Goal: Transaction & Acquisition: Purchase product/service

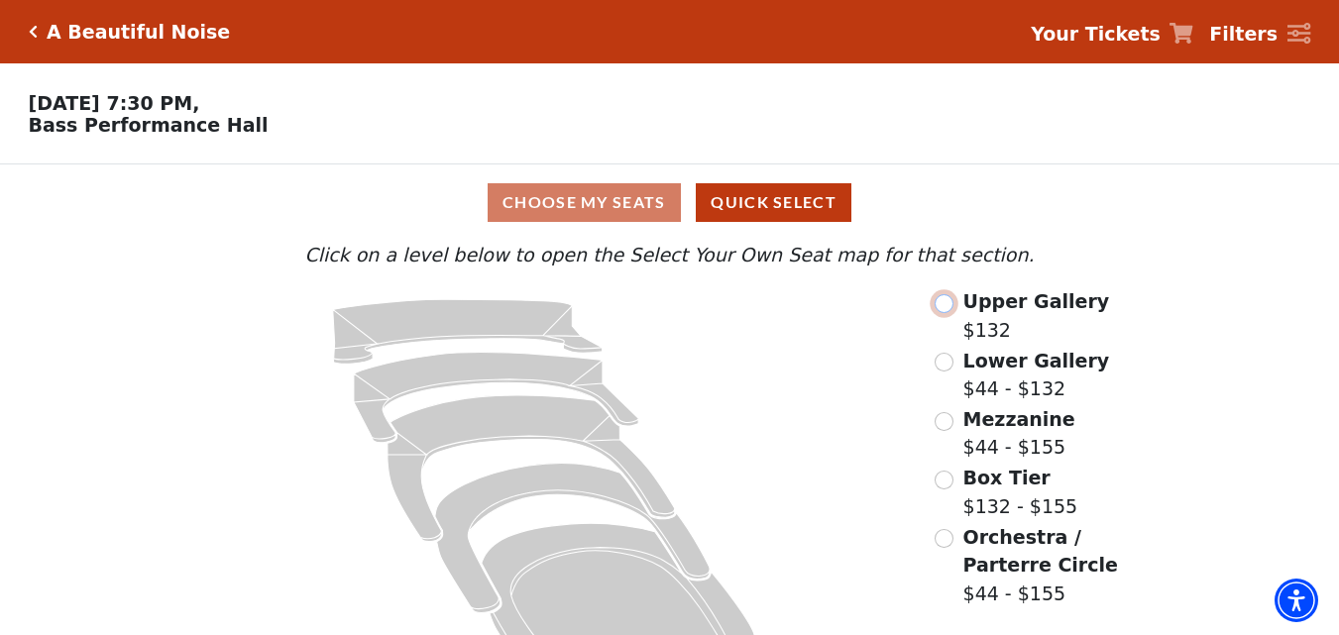
click at [948, 312] on input "radio" at bounding box center [944, 303] width 19 height 19
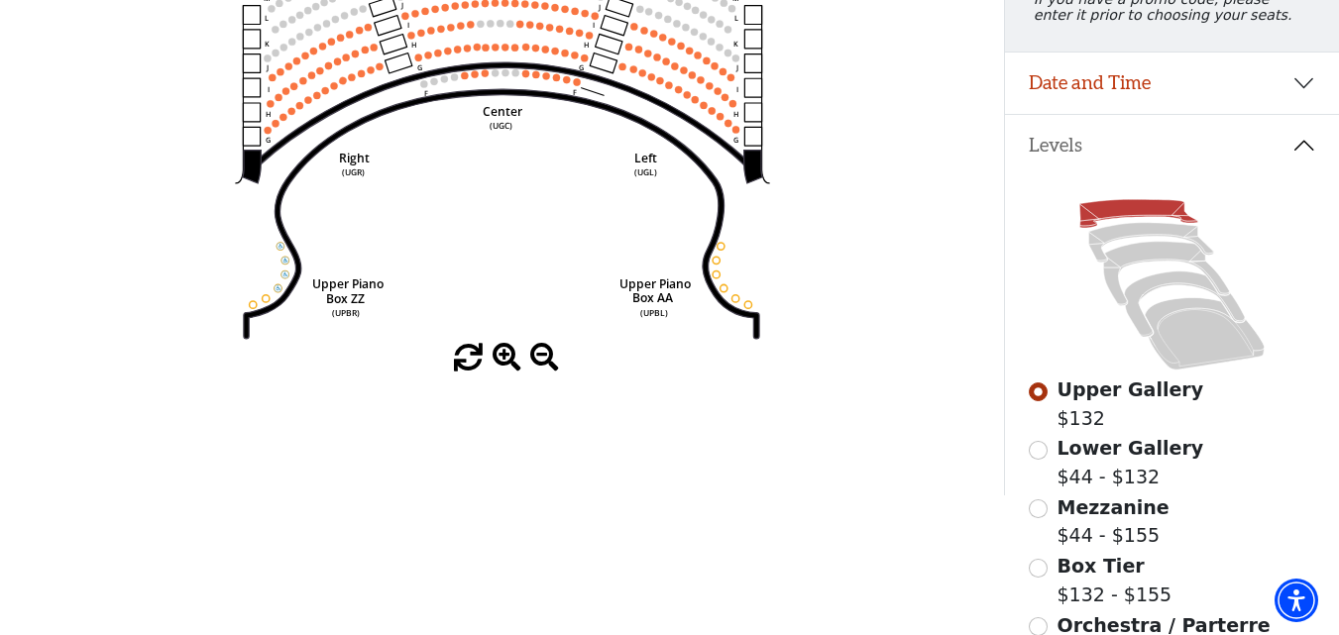
scroll to position [191, 0]
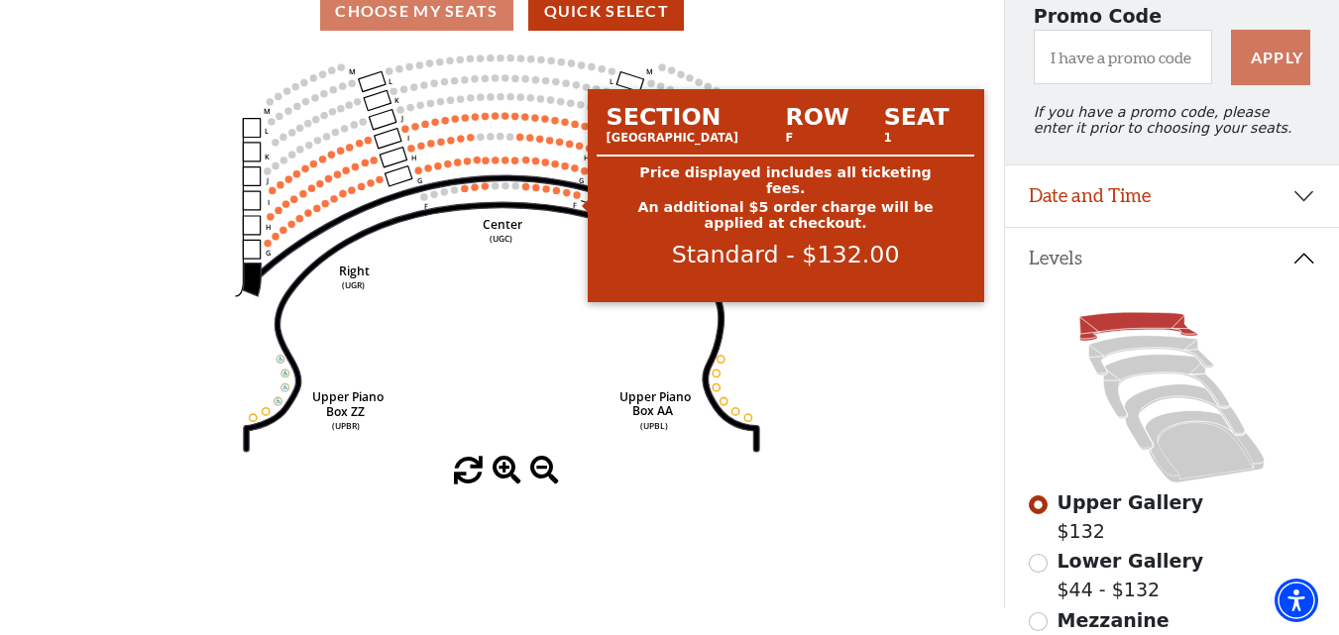
click at [579, 198] on circle at bounding box center [576, 194] width 7 height 7
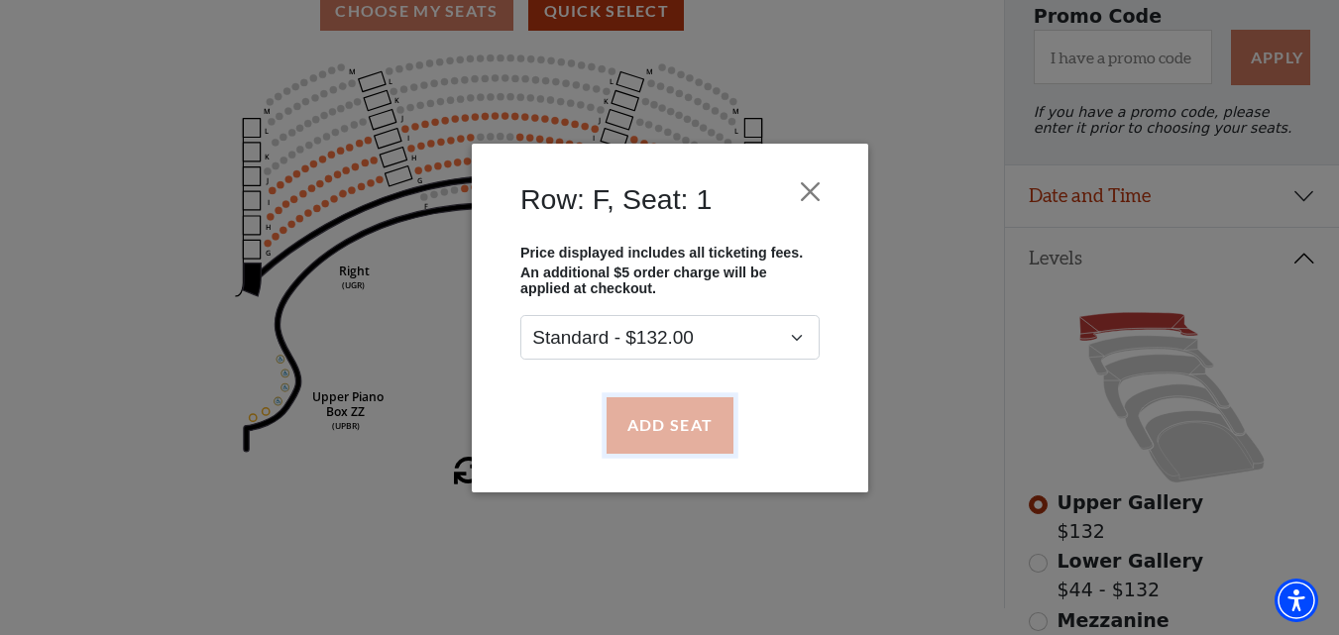
click at [653, 417] on button "Add Seat" at bounding box center [669, 426] width 127 height 56
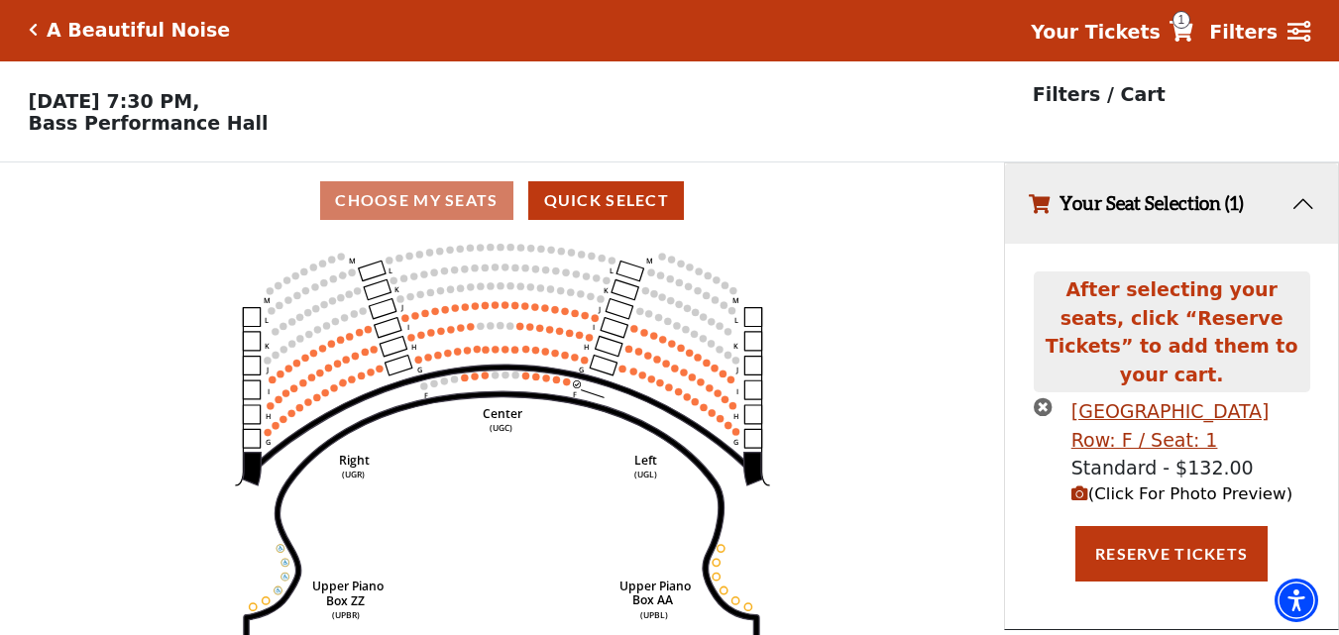
scroll to position [0, 0]
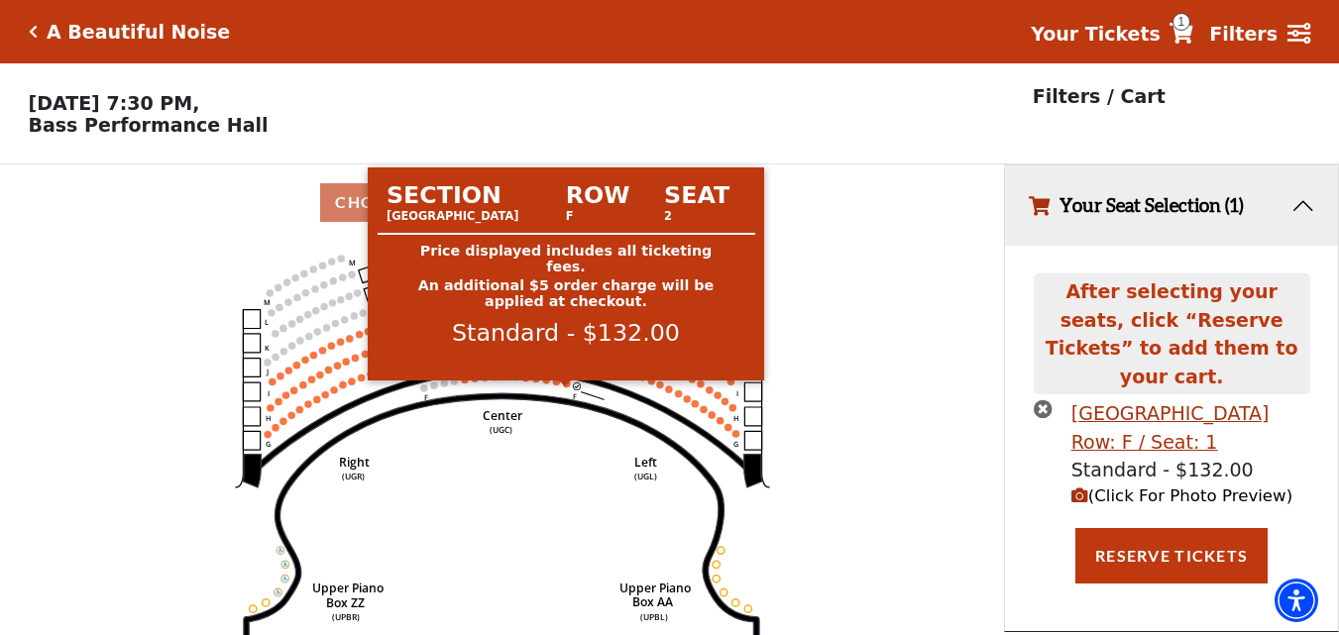
click at [565, 388] on circle at bounding box center [566, 384] width 7 height 7
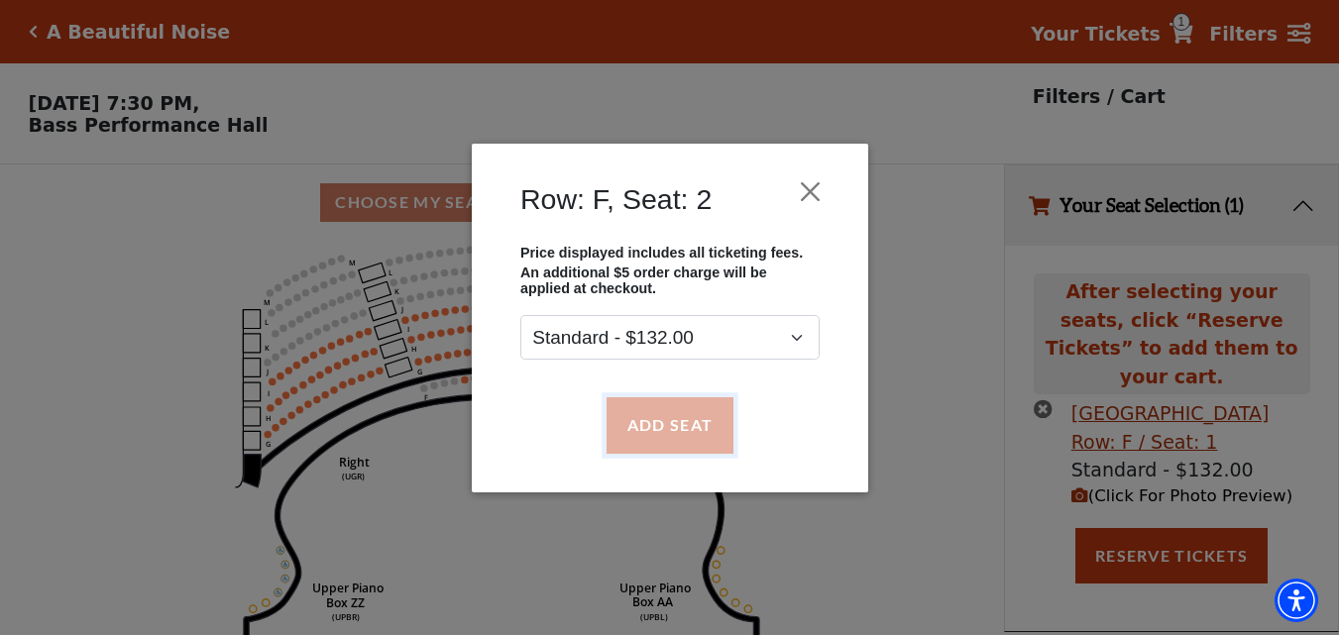
click at [678, 422] on button "Add Seat" at bounding box center [669, 426] width 127 height 56
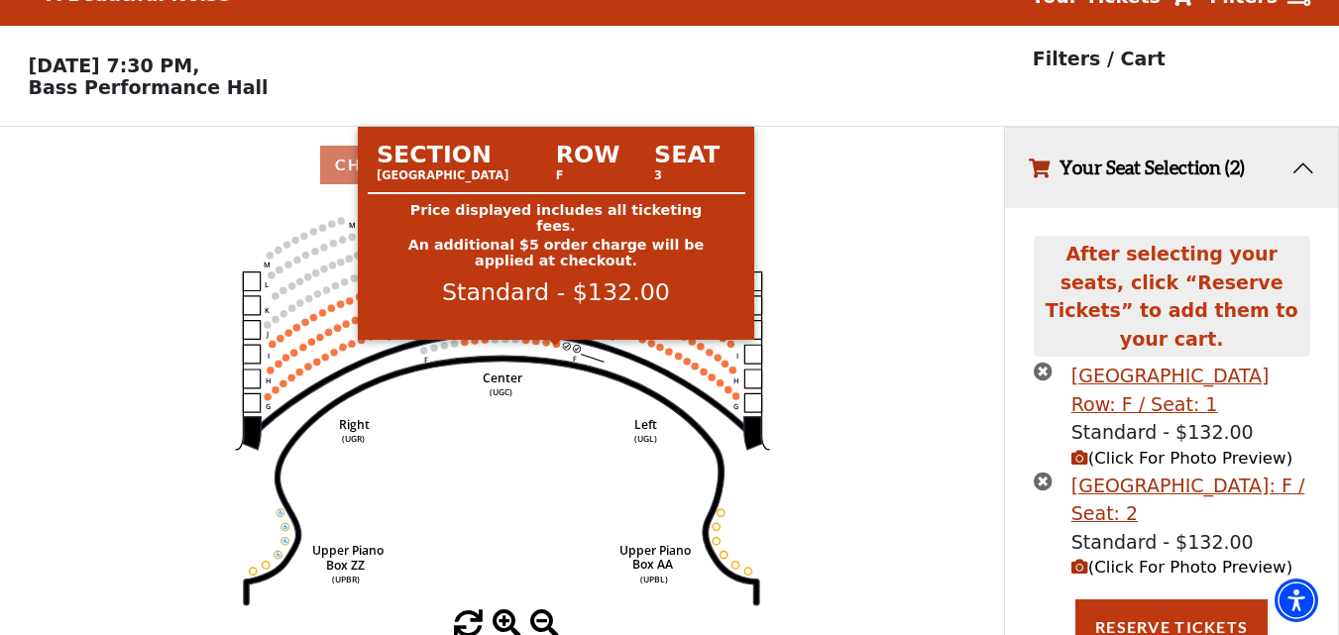
click at [555, 347] on circle at bounding box center [555, 343] width 7 height 7
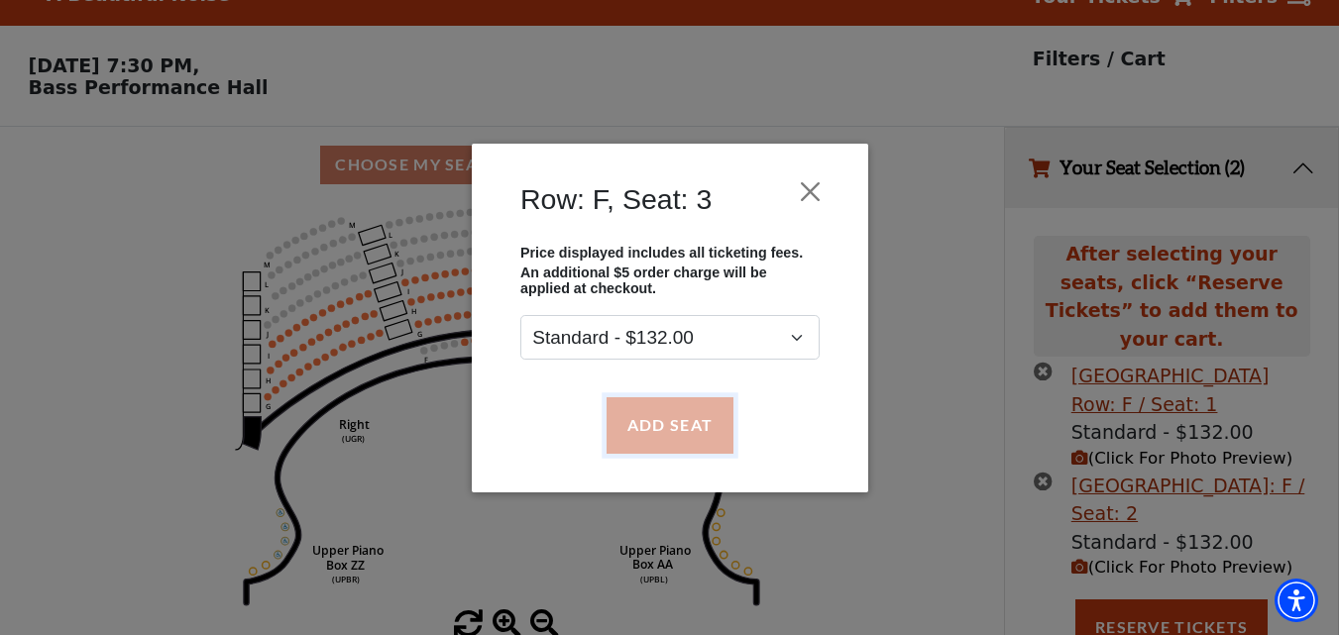
click at [648, 417] on button "Add Seat" at bounding box center [669, 426] width 127 height 56
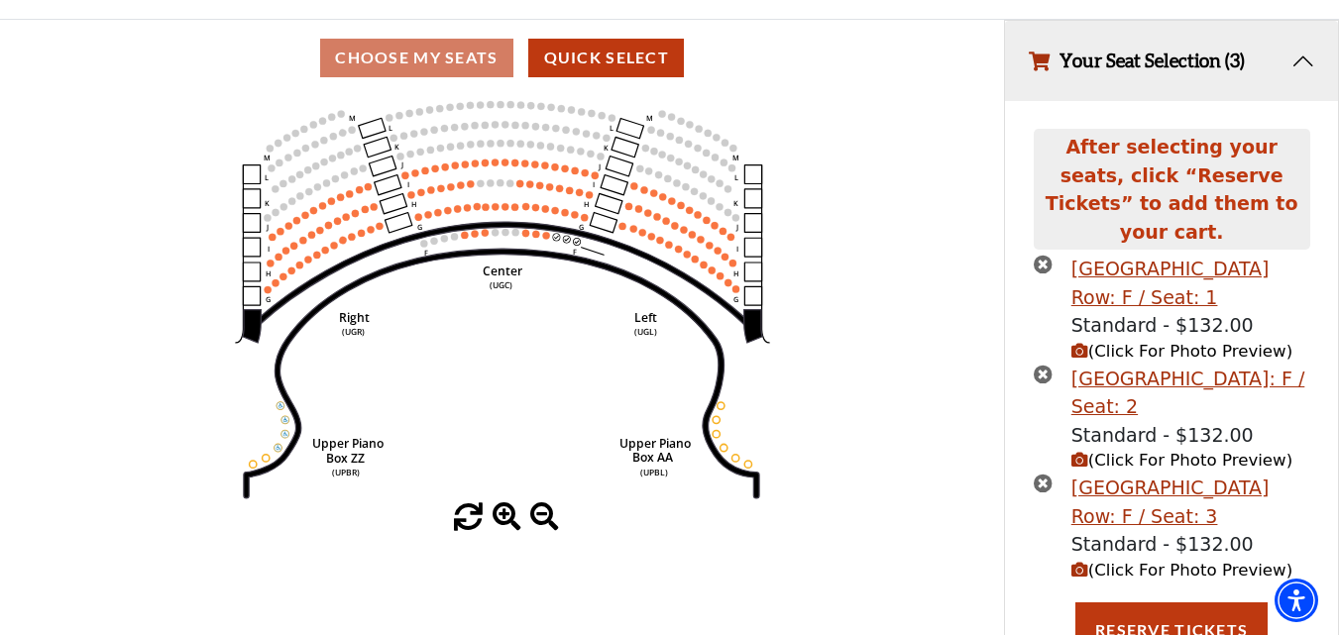
scroll to position [148, 0]
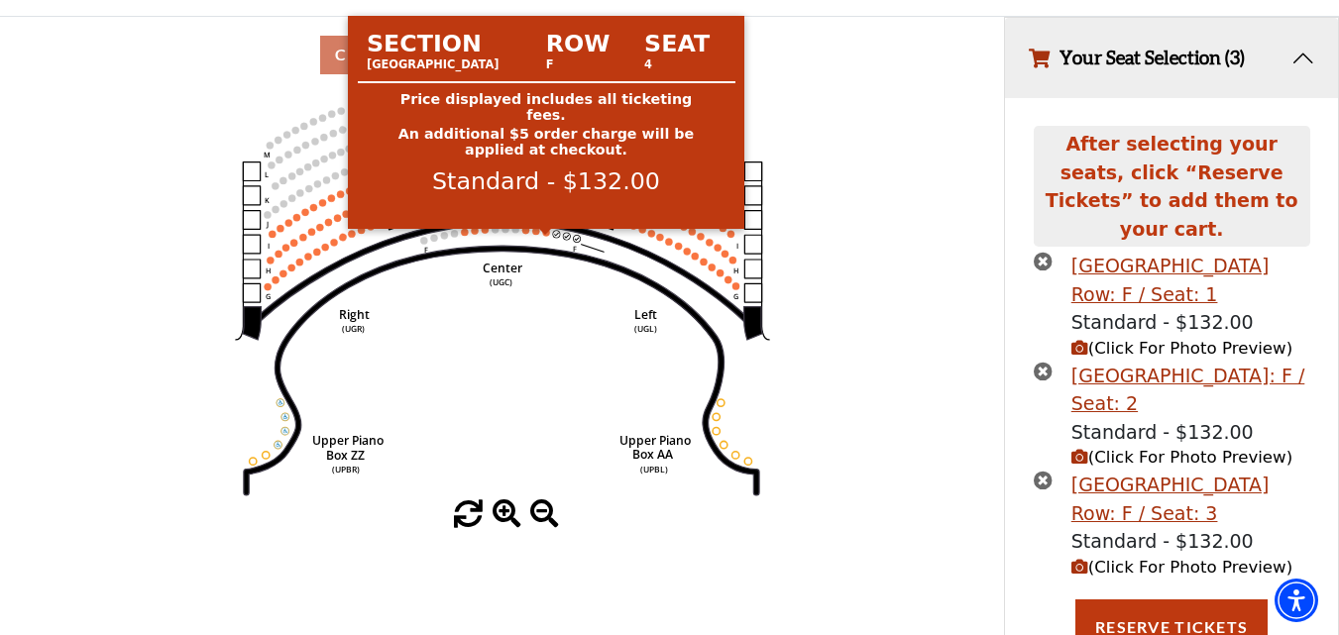
click at [546, 236] on circle at bounding box center [545, 232] width 7 height 7
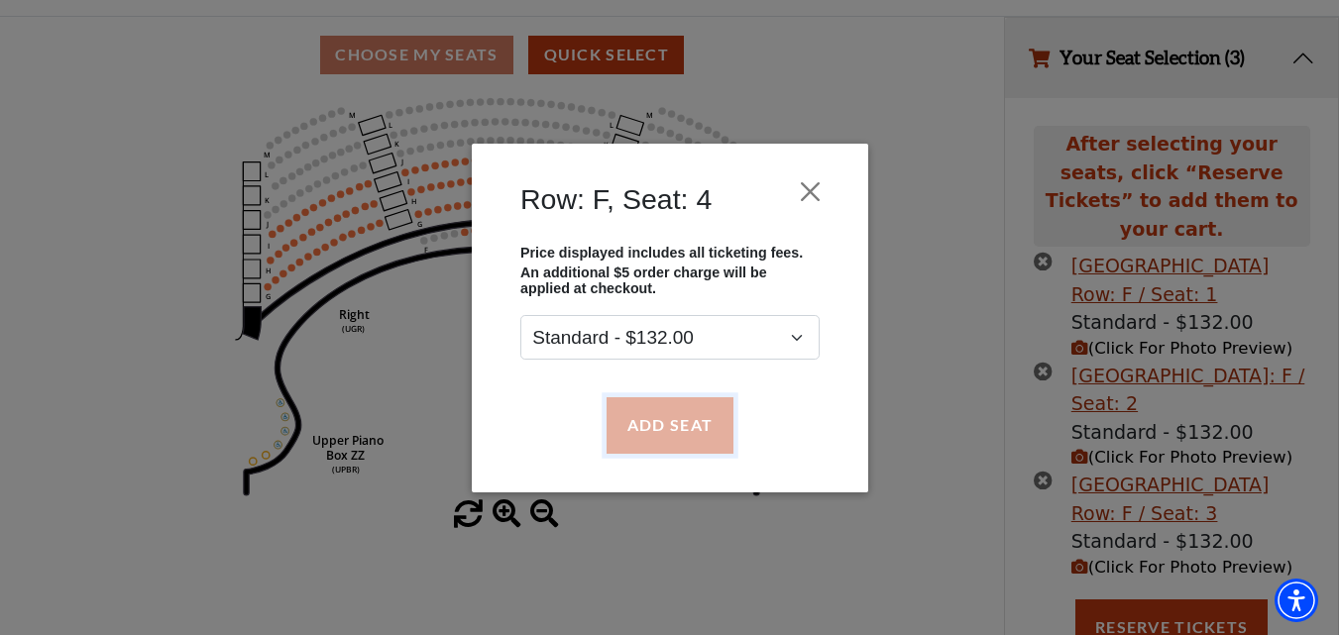
click at [656, 409] on button "Add Seat" at bounding box center [669, 426] width 127 height 56
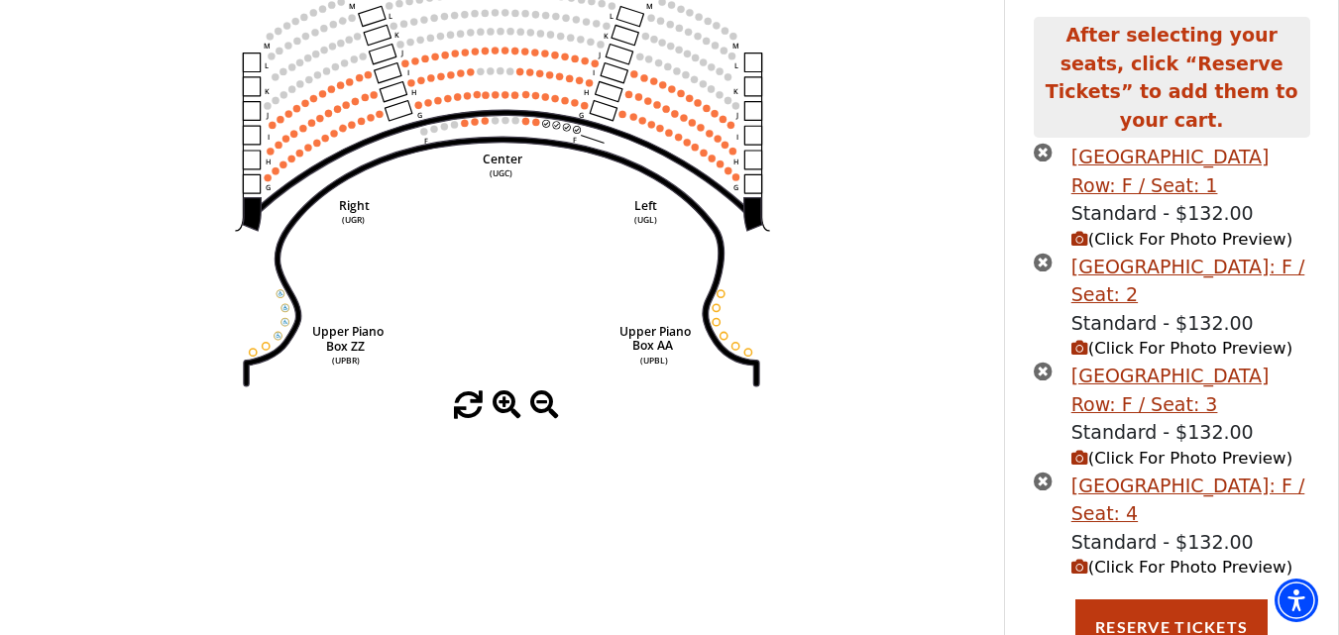
scroll to position [0, 0]
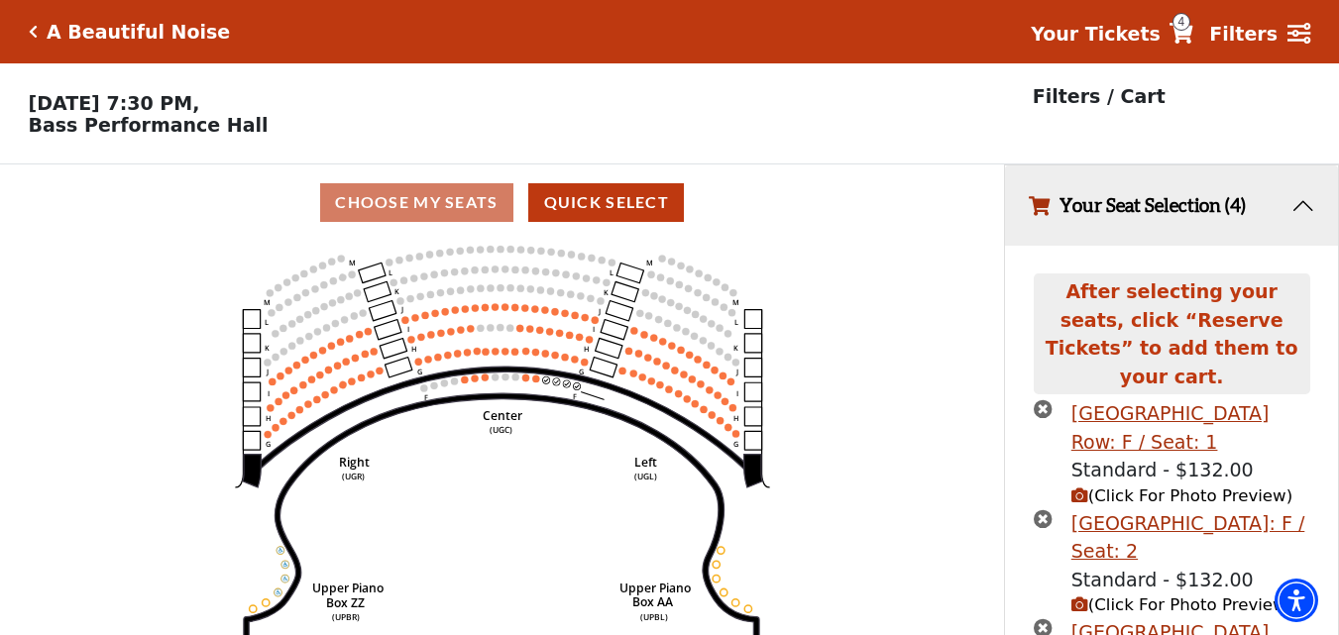
click at [338, 222] on div "Choose My Seats Quick Select" at bounding box center [502, 202] width 1004 height 39
click at [27, 33] on div "A Beautiful Noise Your Tickets 4 Filters" at bounding box center [669, 31] width 1339 height 63
click at [35, 34] on icon "Click here to go back to filters" at bounding box center [33, 32] width 9 height 14
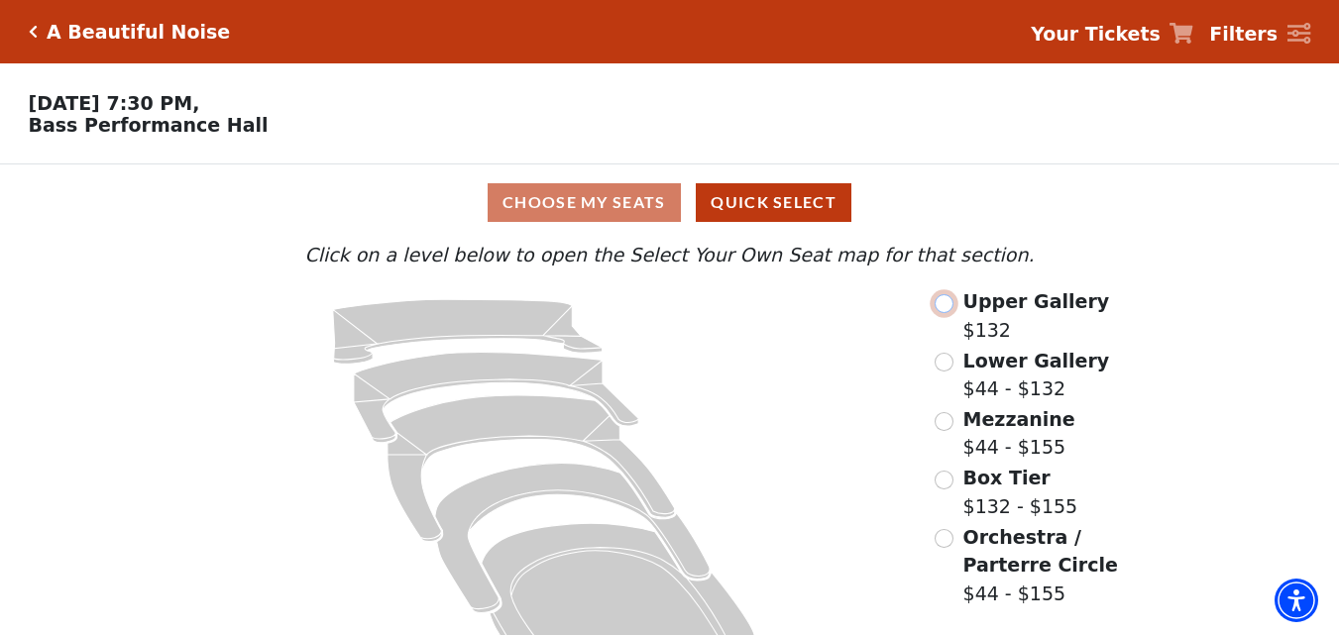
click at [948, 313] on input "Upper Gallery$132\a" at bounding box center [944, 303] width 19 height 19
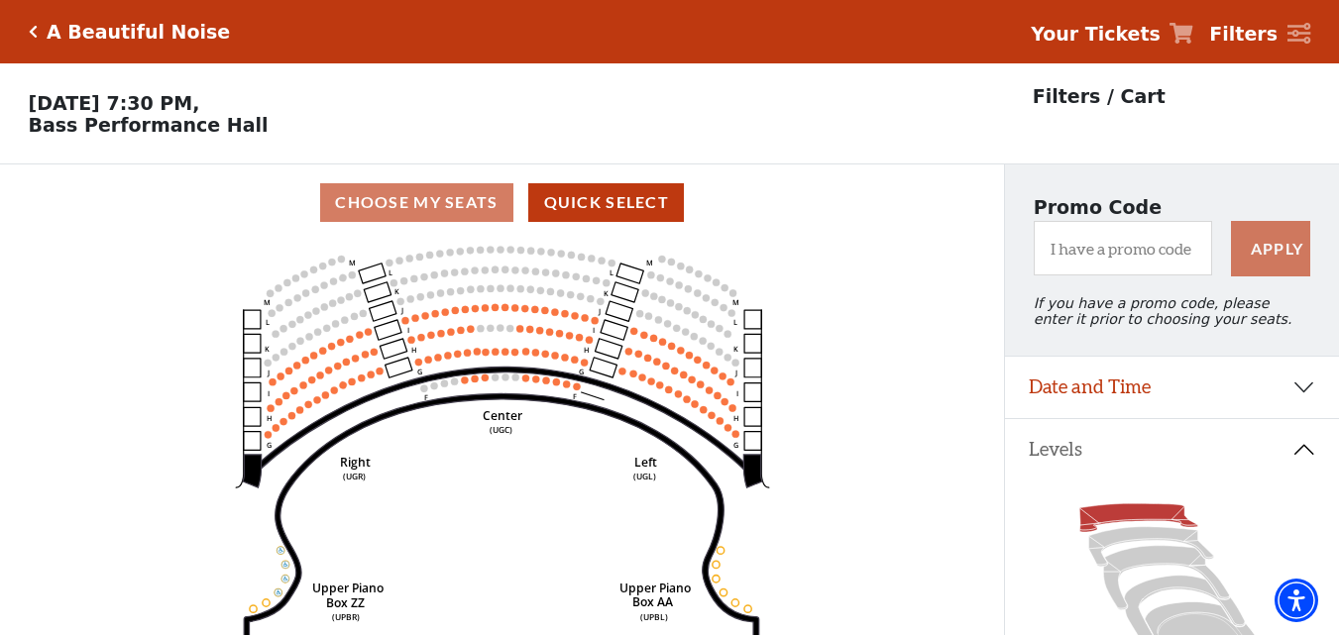
click at [405, 324] on circle at bounding box center [405, 320] width 7 height 7
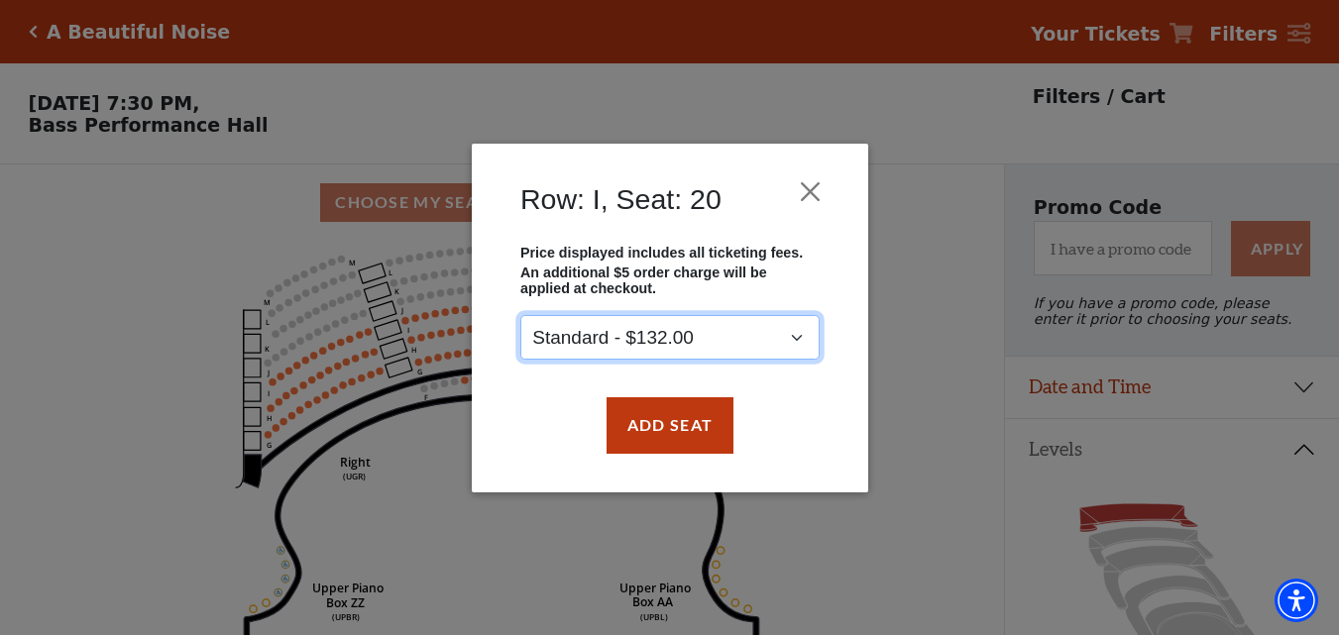
click at [790, 335] on select "Standard - $132.00" at bounding box center [669, 337] width 299 height 45
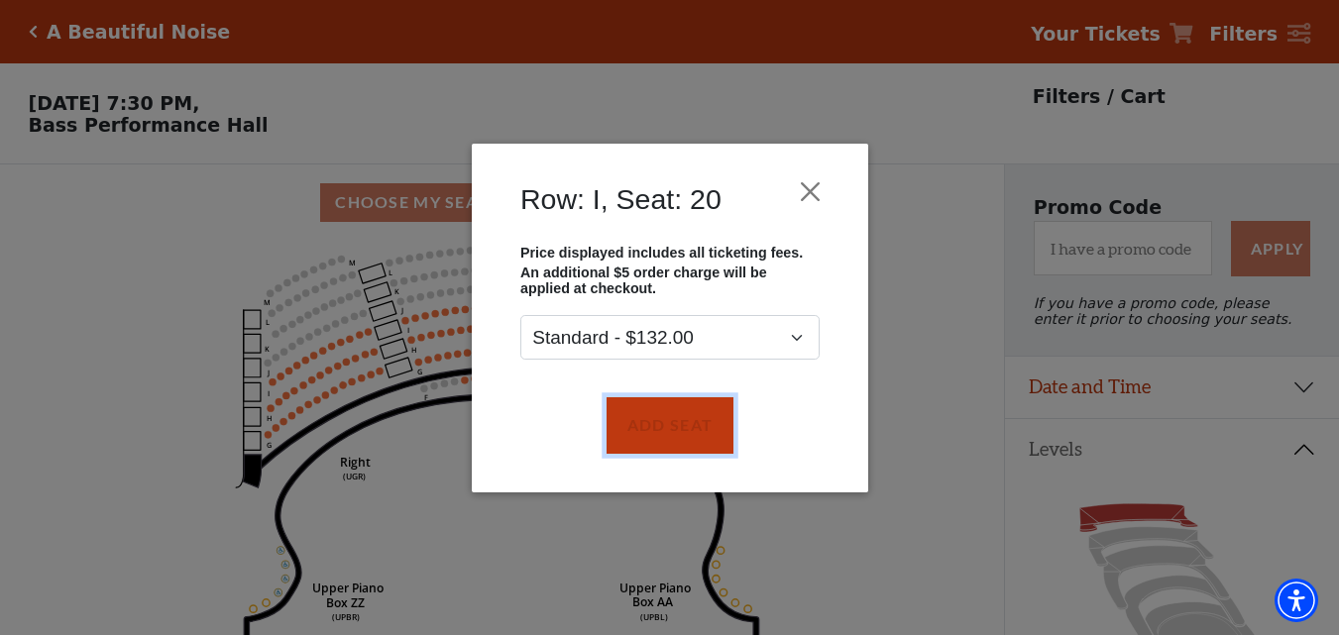
click at [637, 423] on button "Add Seat" at bounding box center [669, 426] width 127 height 56
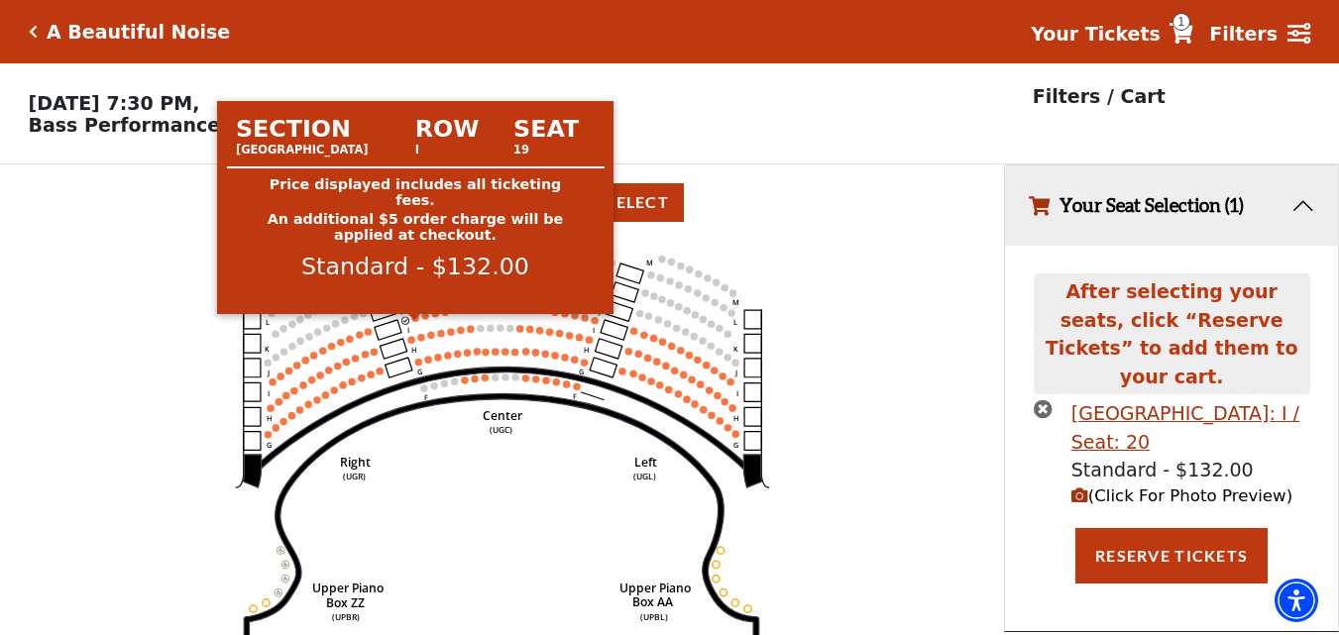
click at [418, 321] on circle at bounding box center [414, 317] width 7 height 7
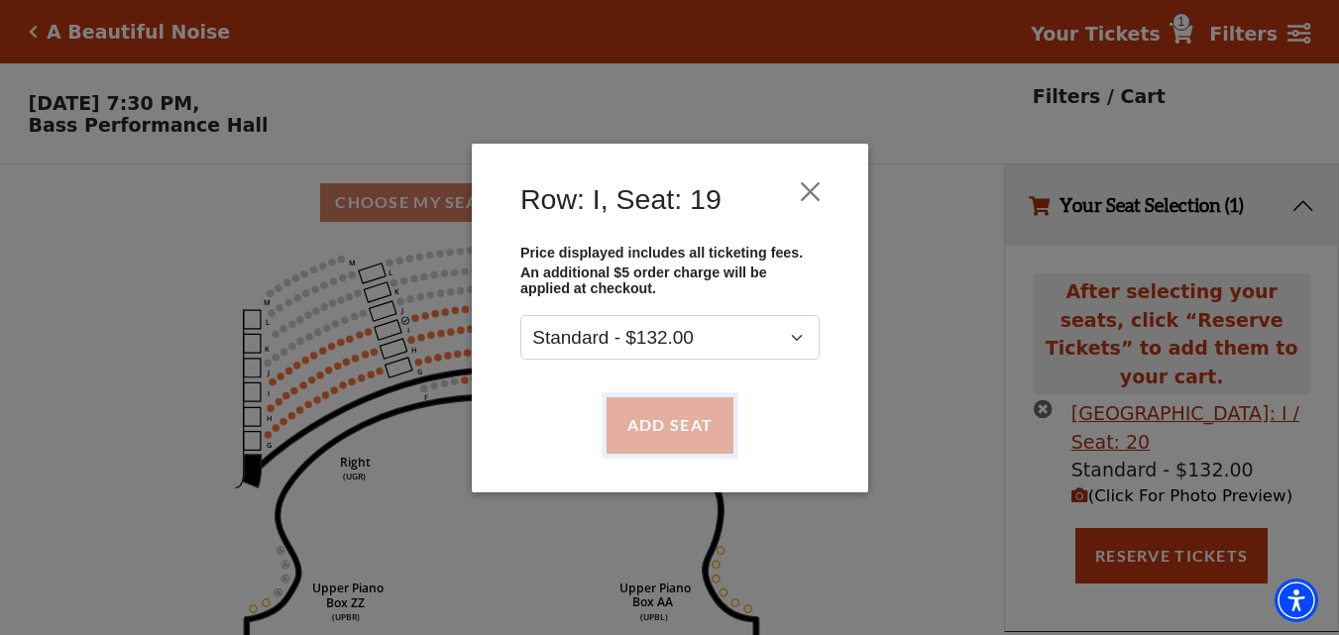
drag, startPoint x: 661, startPoint y: 419, endPoint x: 535, endPoint y: 383, distance: 131.1
click at [660, 419] on button "Add Seat" at bounding box center [669, 426] width 127 height 56
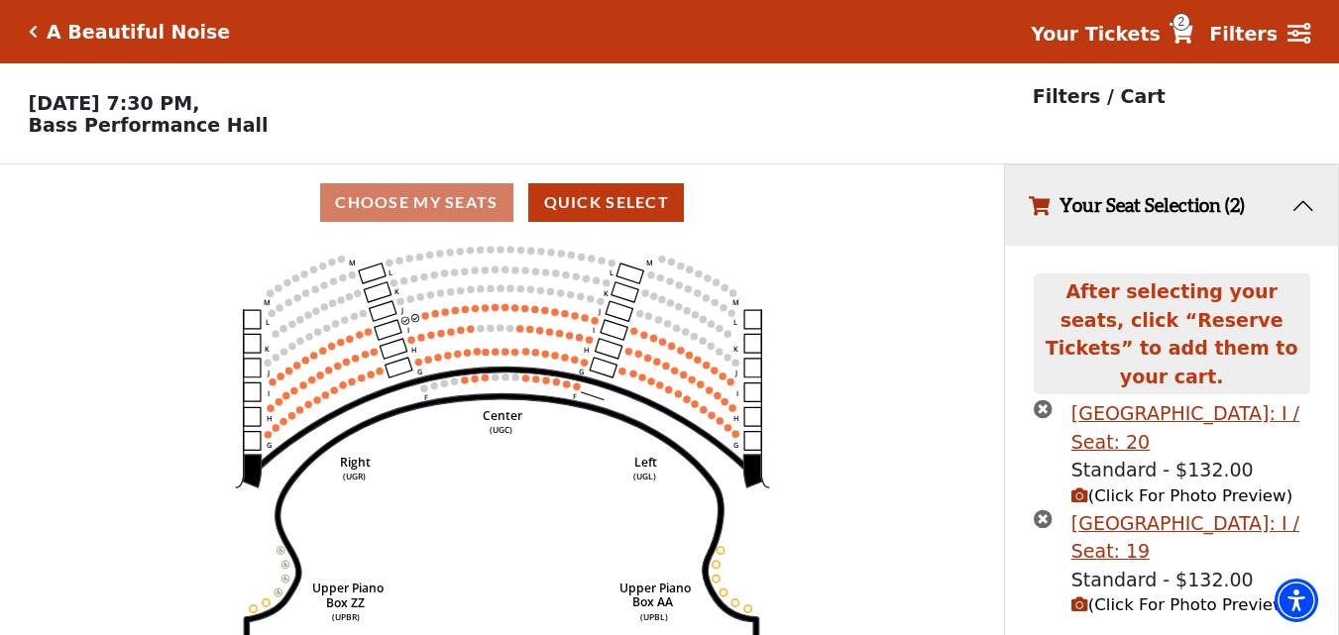
scroll to position [38, 0]
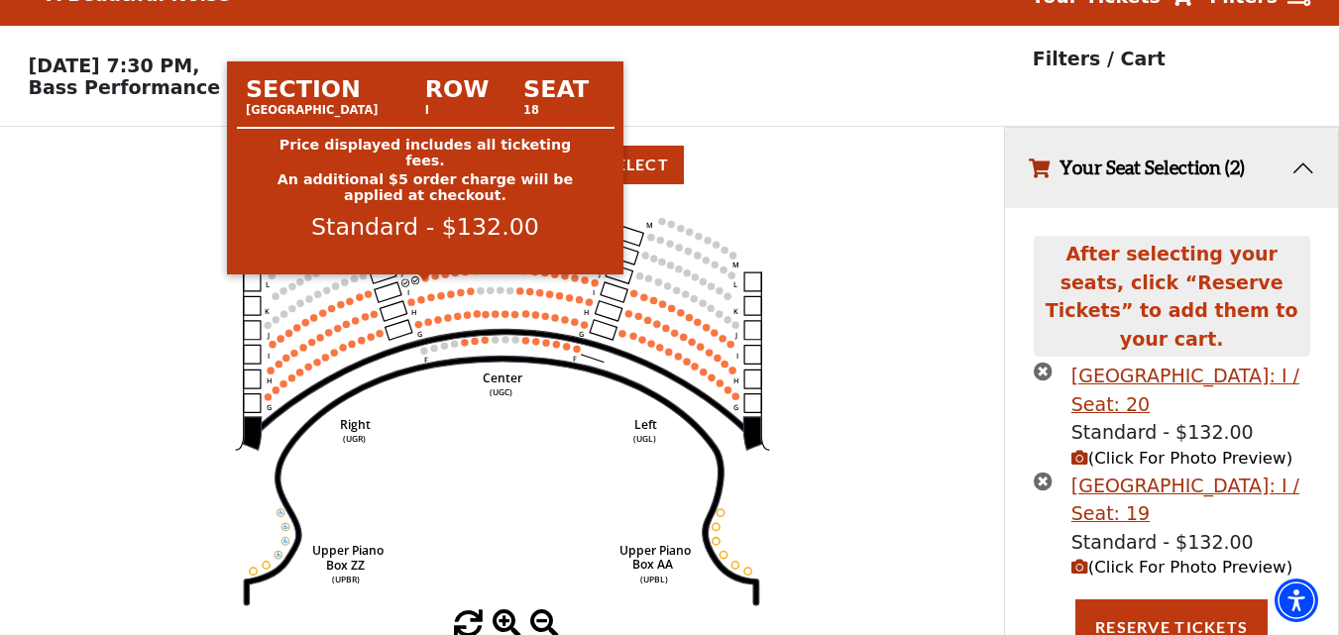
click at [426, 282] on circle at bounding box center [424, 278] width 7 height 7
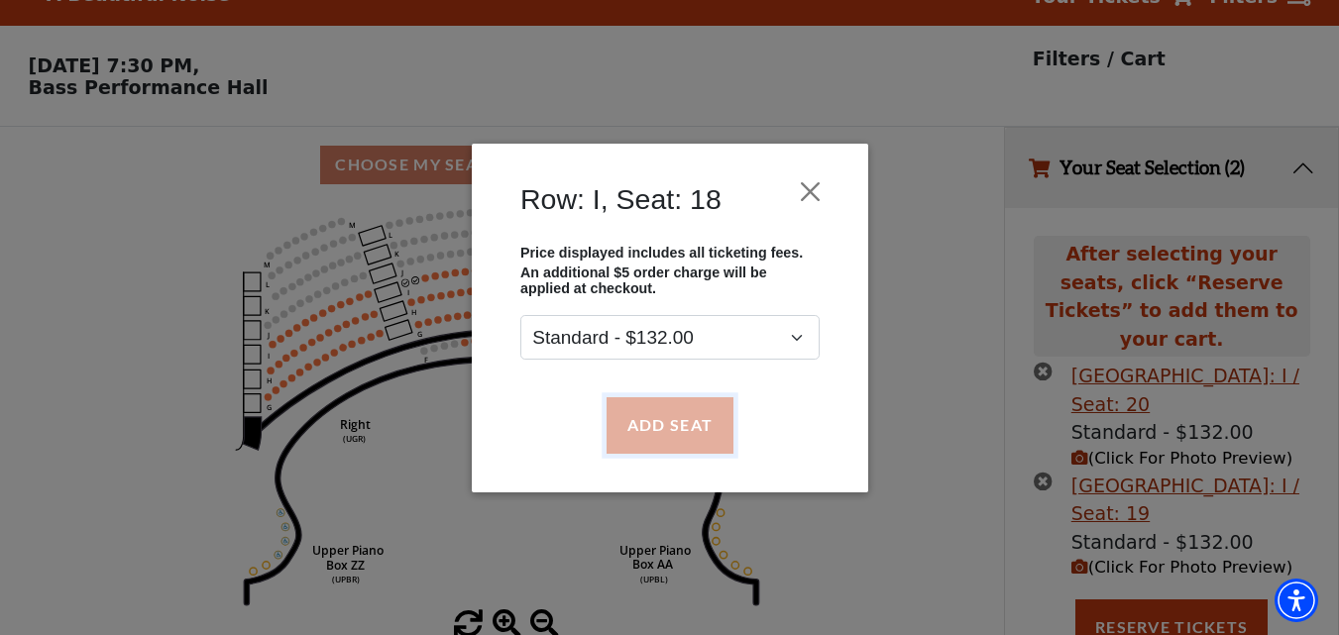
click at [662, 413] on button "Add Seat" at bounding box center [669, 426] width 127 height 56
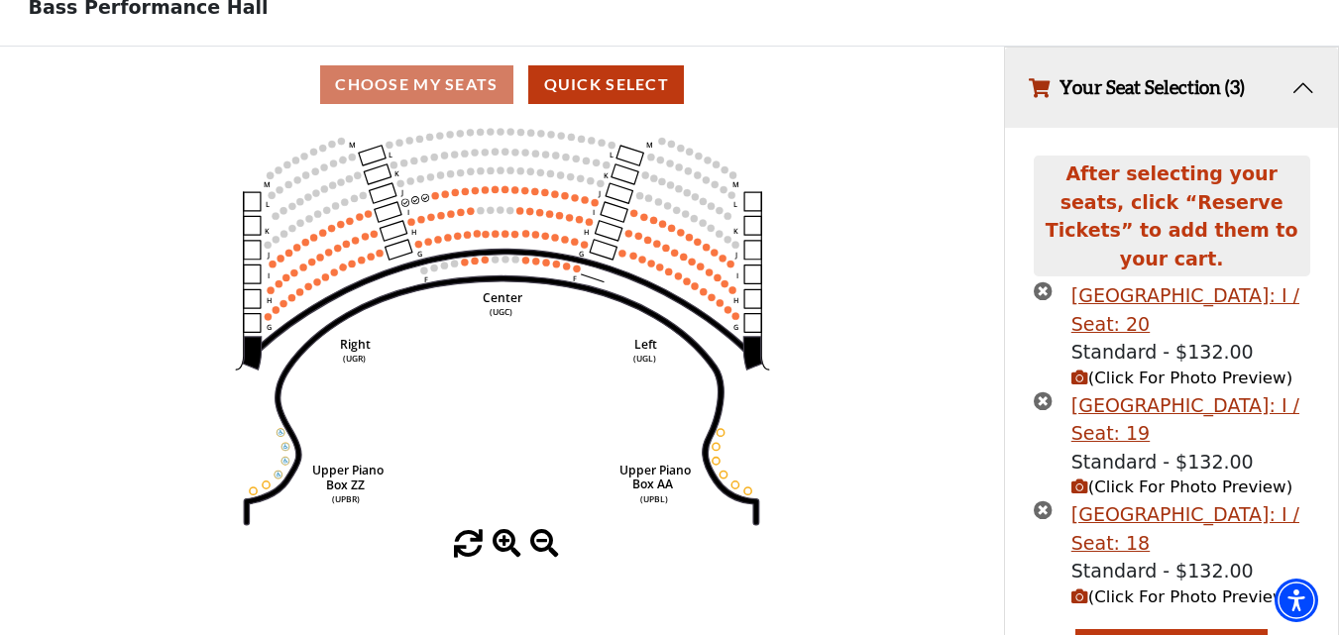
scroll to position [148, 0]
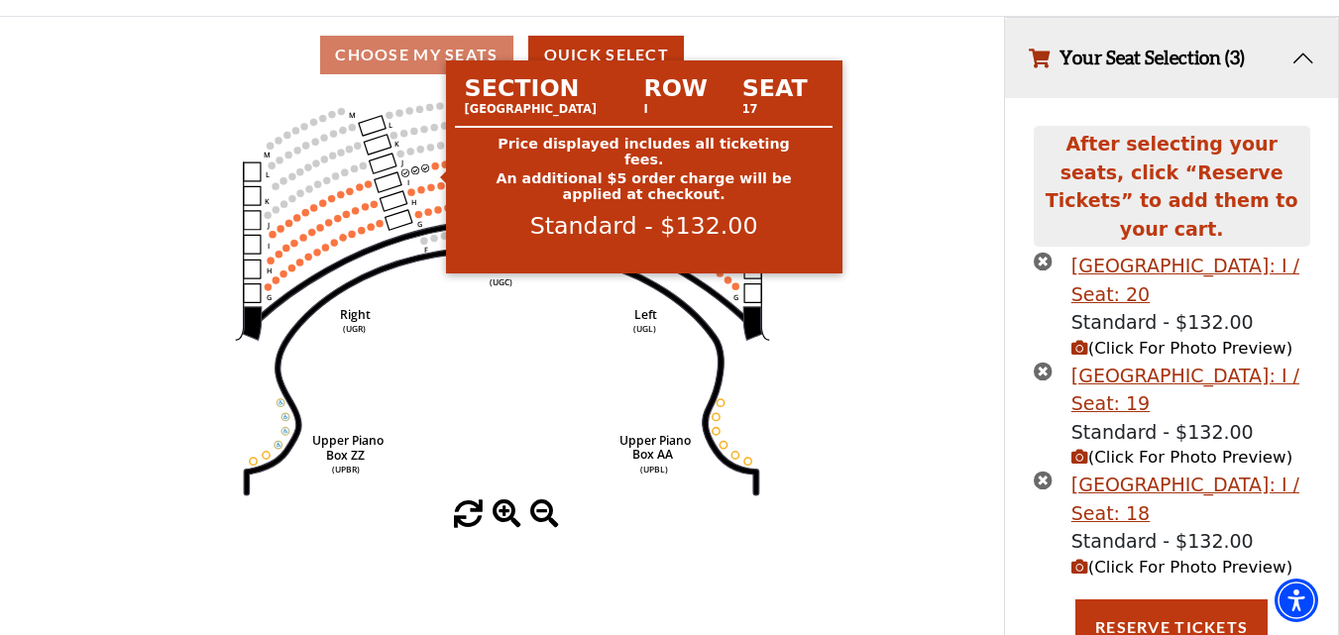
click at [435, 170] on circle at bounding box center [434, 166] width 7 height 7
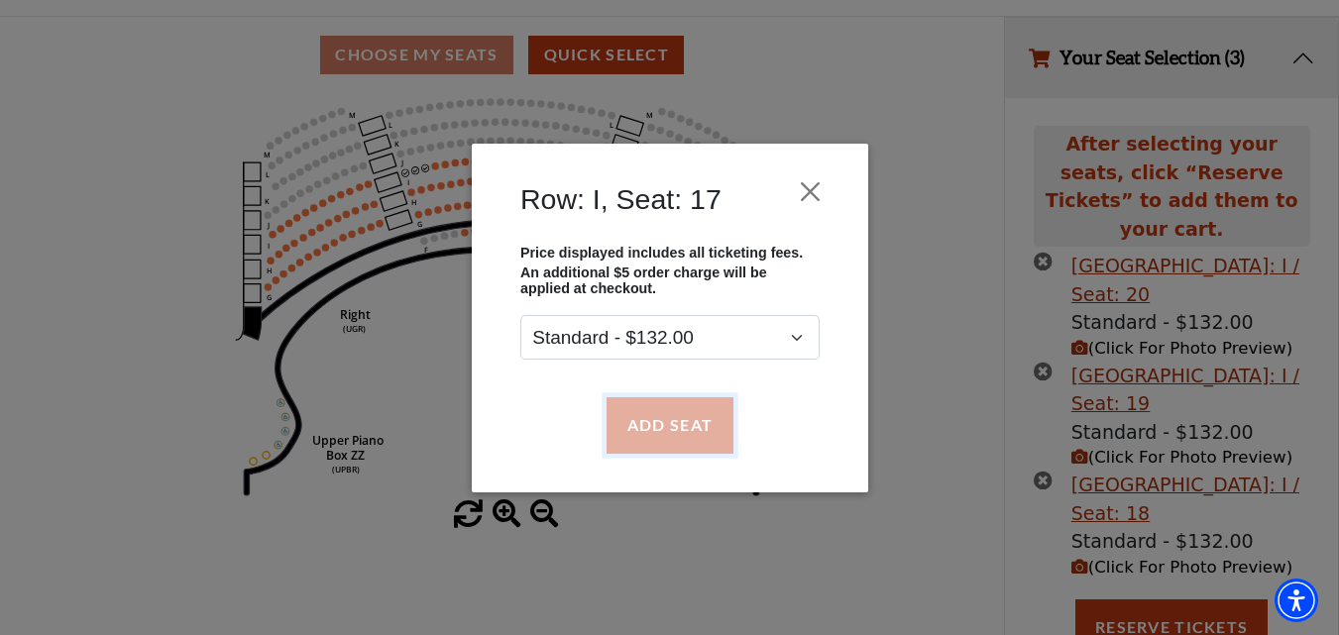
click at [684, 412] on button "Add Seat" at bounding box center [669, 426] width 127 height 56
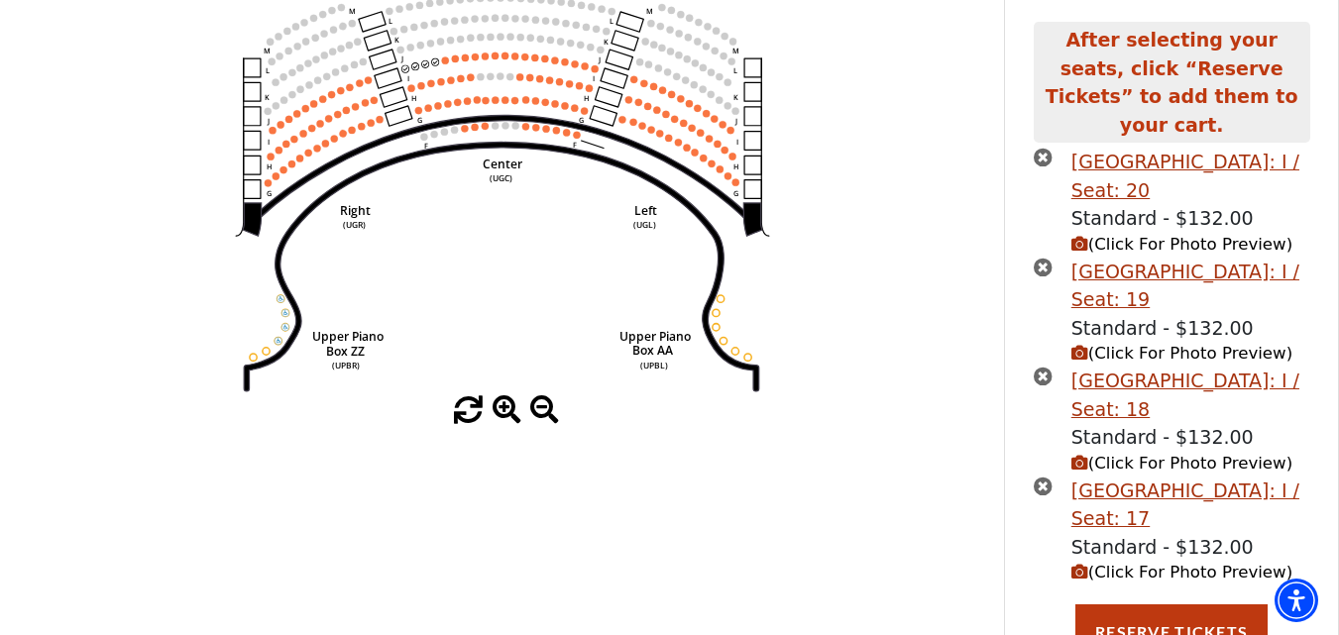
scroll to position [257, 0]
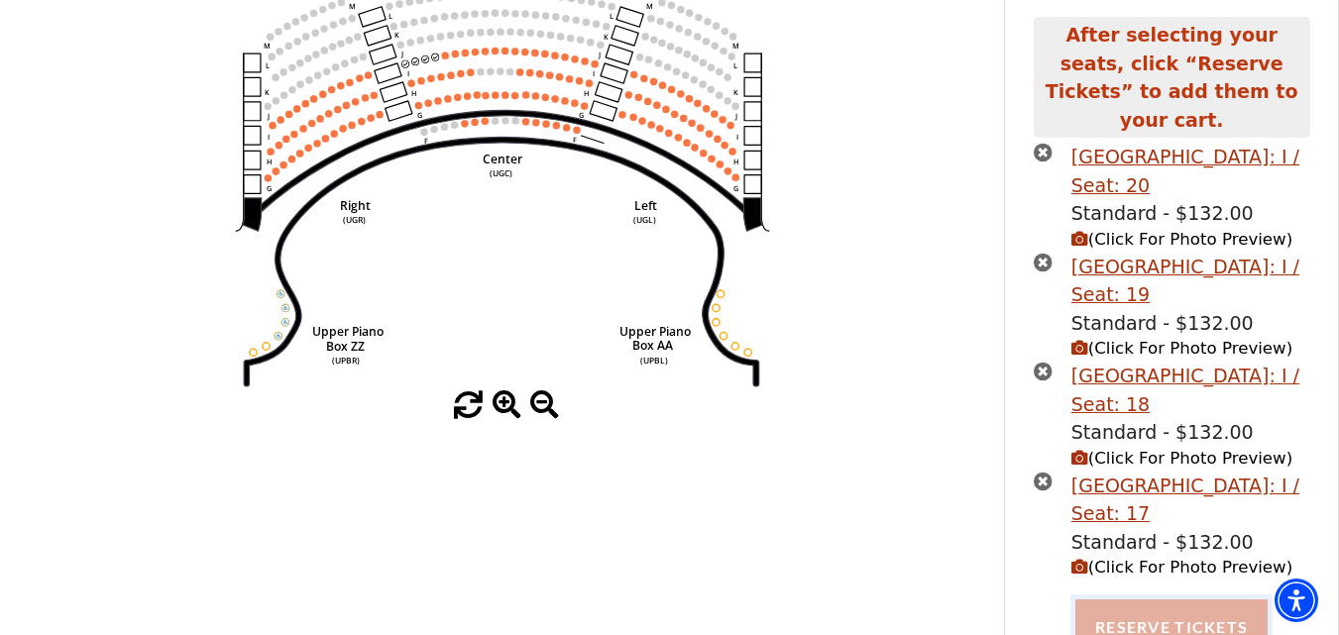
click at [1170, 604] on button "Reserve Tickets" at bounding box center [1172, 628] width 192 height 56
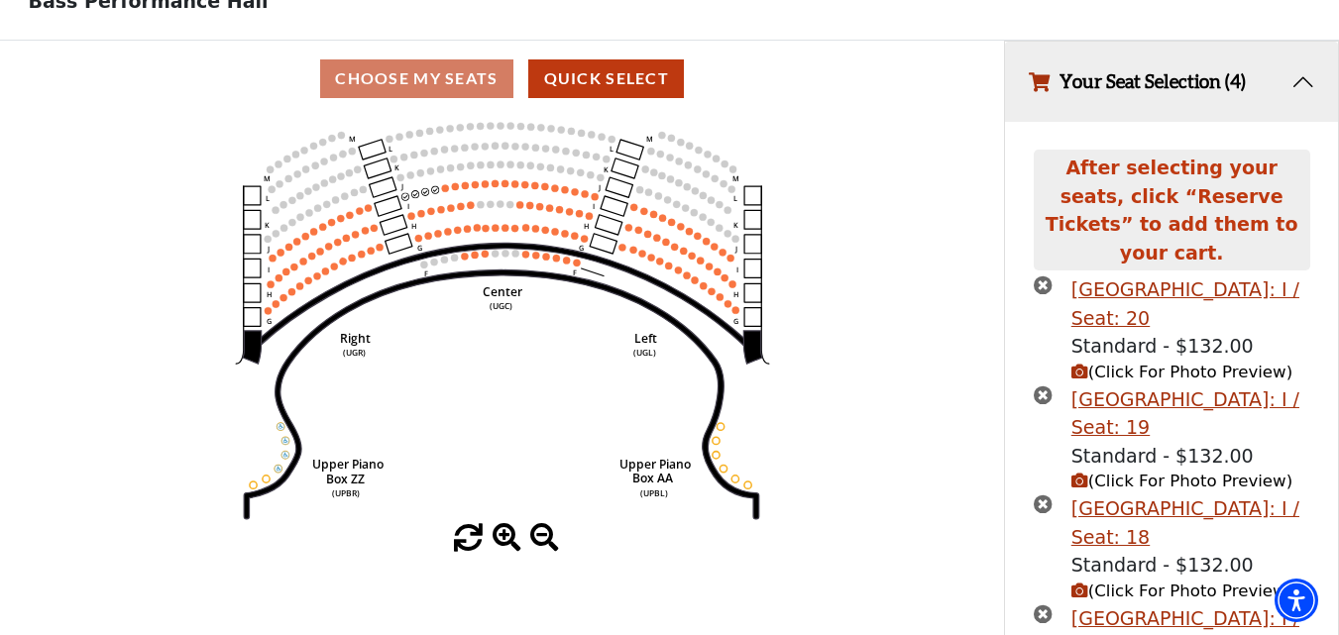
scroll to position [0, 0]
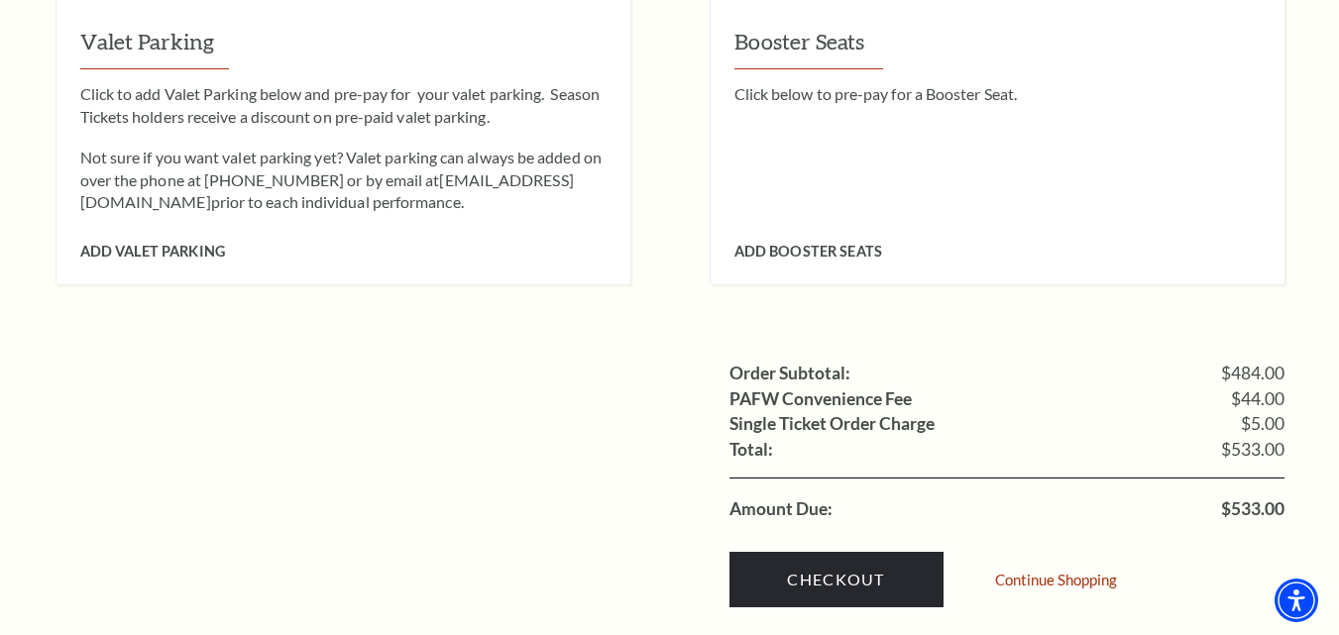
scroll to position [1884, 0]
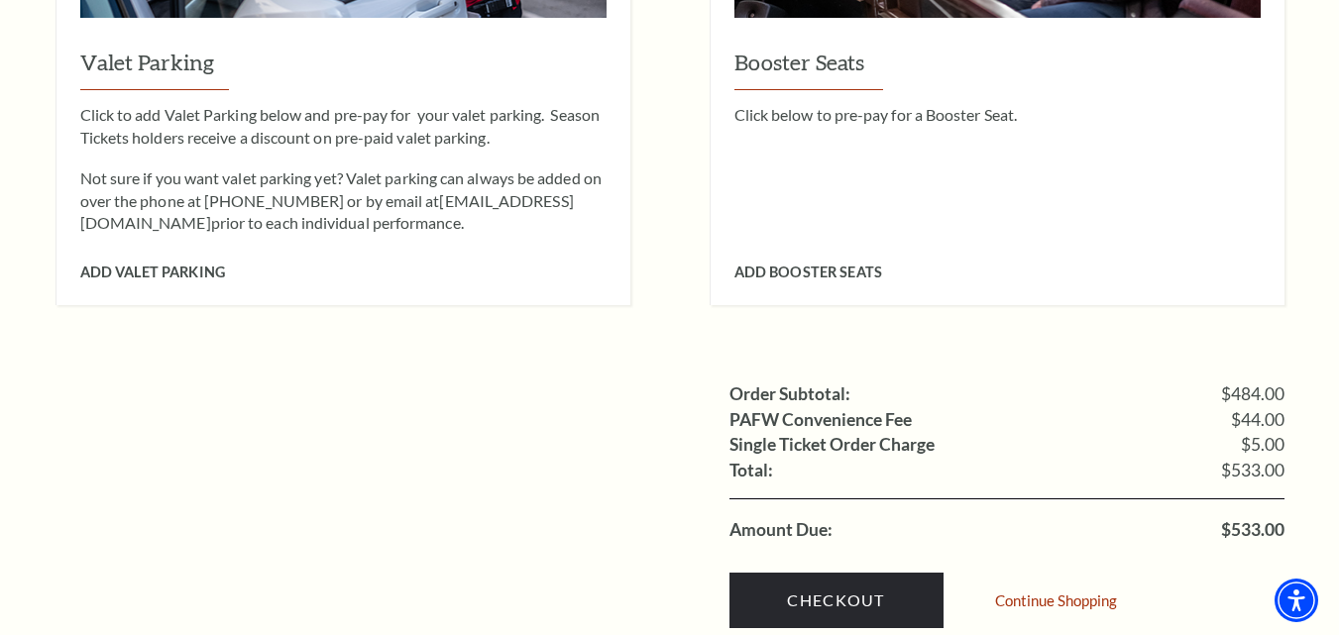
click at [1247, 521] on span "$533.00" at bounding box center [1252, 530] width 63 height 18
click at [319, 505] on ul "Order Subtotal: $484.00 PAFW Convenience Fee $44.00 Single Ticket Order Charge …" at bounding box center [670, 462] width 1229 height 161
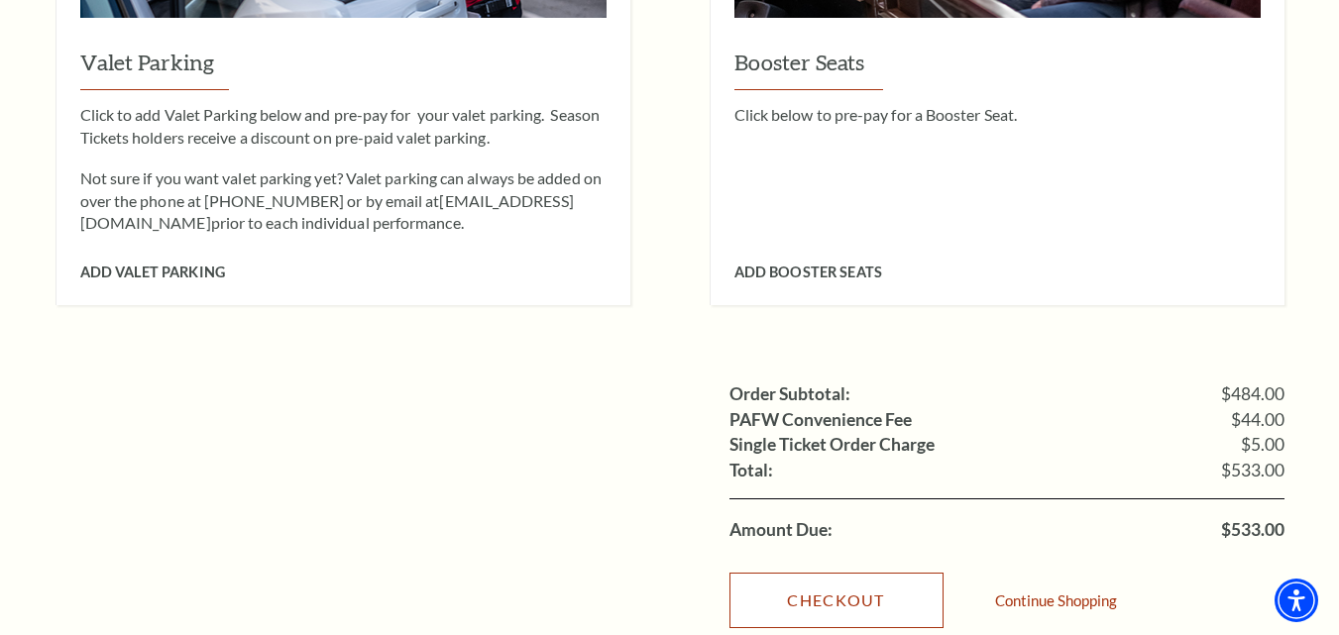
click at [845, 584] on link "Checkout" at bounding box center [837, 601] width 214 height 56
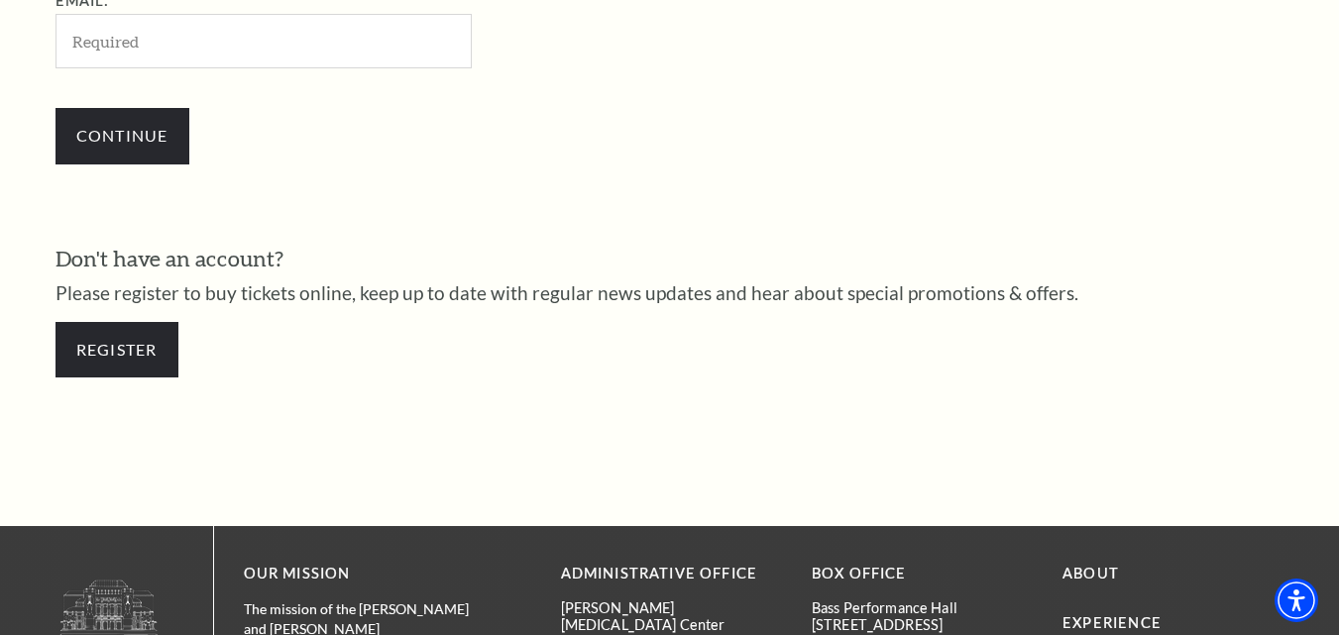
scroll to position [757, 0]
